Goal: Navigation & Orientation: Find specific page/section

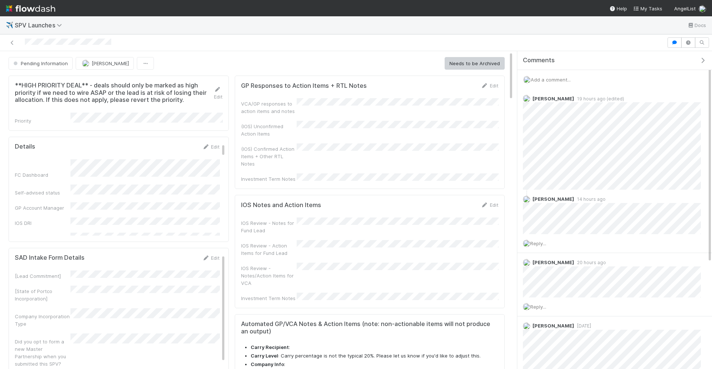
click at [19, 9] on img at bounding box center [30, 8] width 49 height 13
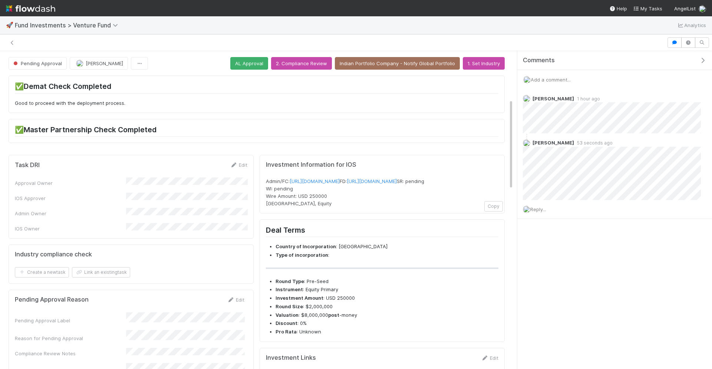
scroll to position [168, 0]
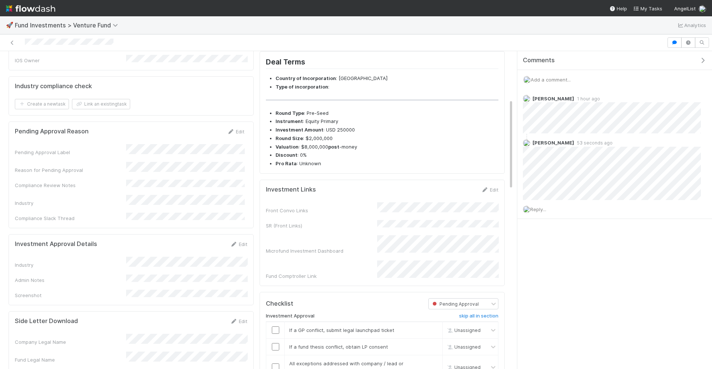
click at [26, 7] on img at bounding box center [30, 8] width 49 height 13
